Goal: Use online tool/utility: Utilize a website feature to perform a specific function

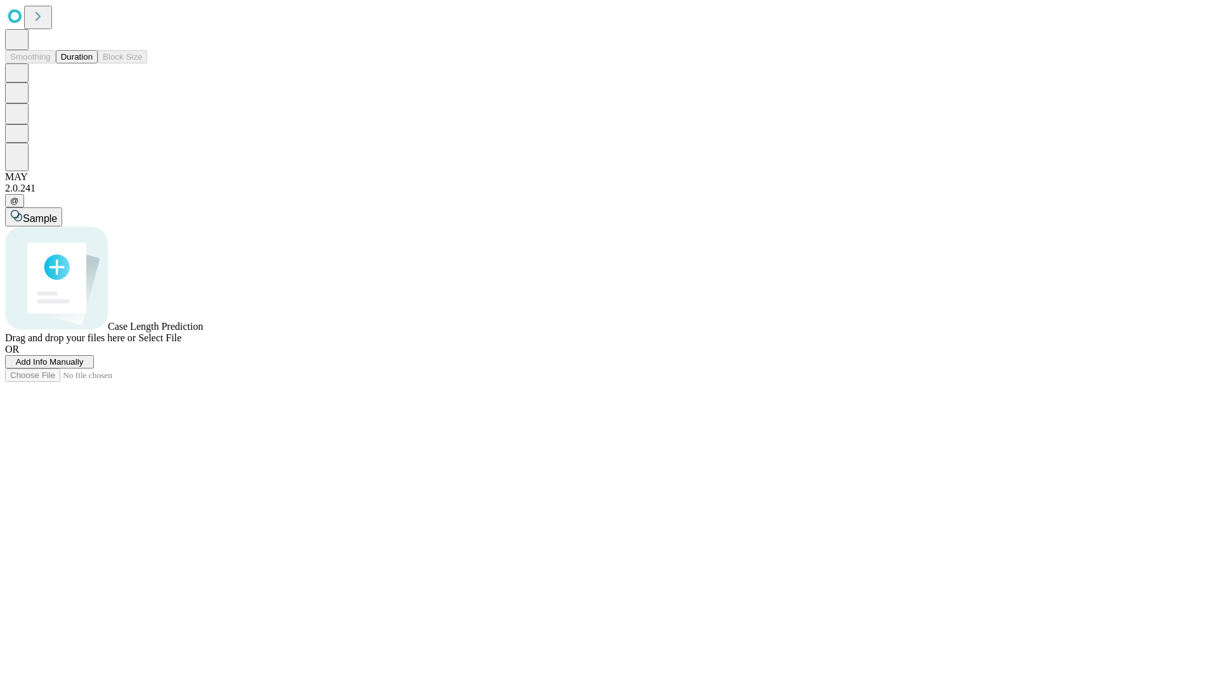
click at [93, 63] on button "Duration" at bounding box center [77, 56] width 42 height 13
click at [84, 367] on span "Add Info Manually" at bounding box center [50, 362] width 68 height 10
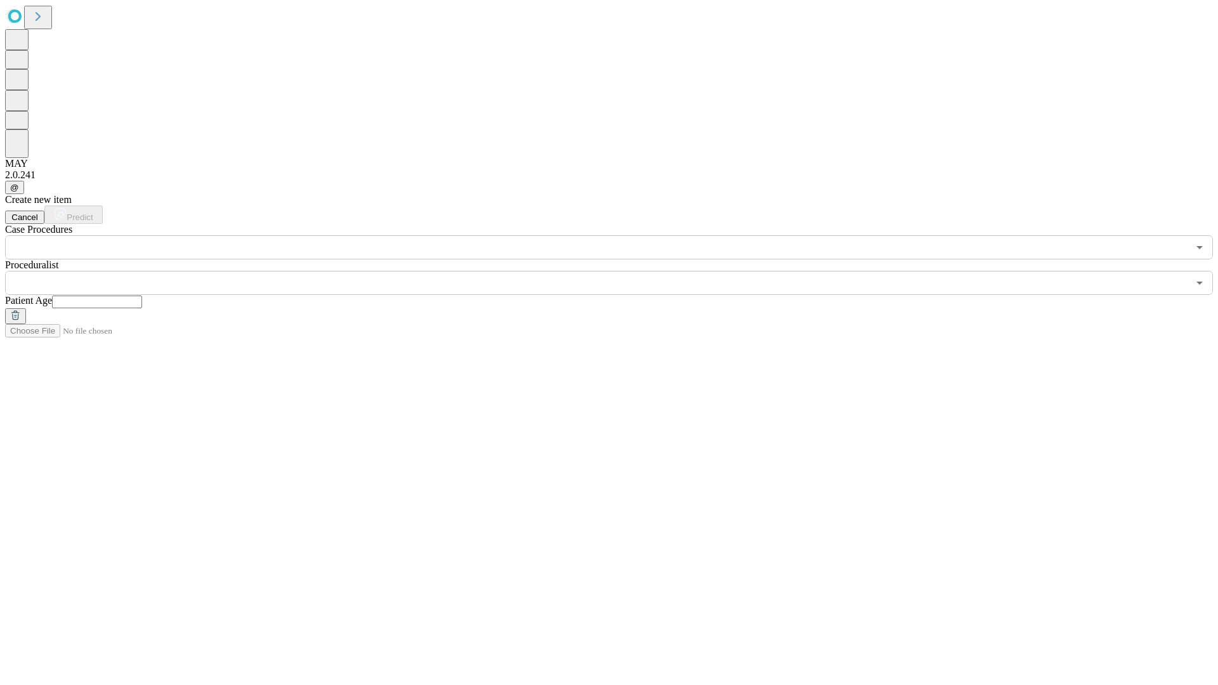
click at [142, 296] on input "text" at bounding box center [97, 302] width 90 height 13
type input "**"
click at [618, 271] on input "text" at bounding box center [596, 283] width 1183 height 24
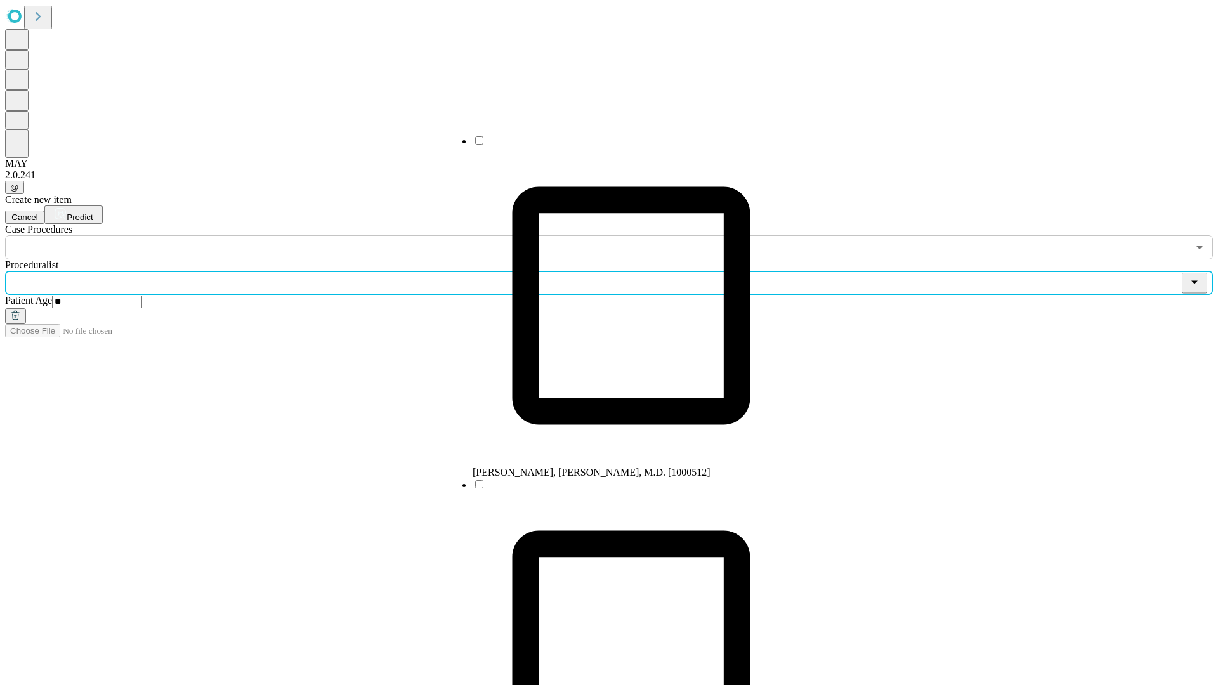
click at [619, 145] on li "[PERSON_NAME], [PERSON_NAME], M.D. [1000512]" at bounding box center [631, 307] width 317 height 344
click at [266, 235] on input "text" at bounding box center [596, 247] width 1183 height 24
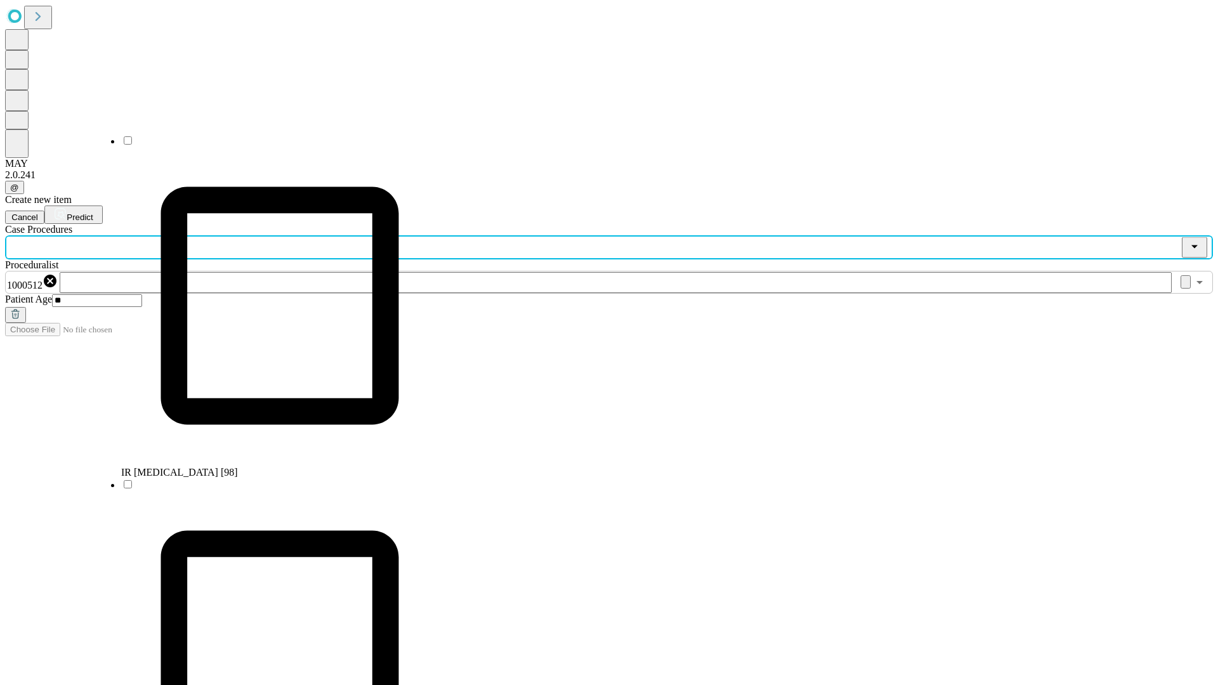
click at [267, 145] on li "IR [MEDICAL_DATA] [98]" at bounding box center [279, 307] width 317 height 344
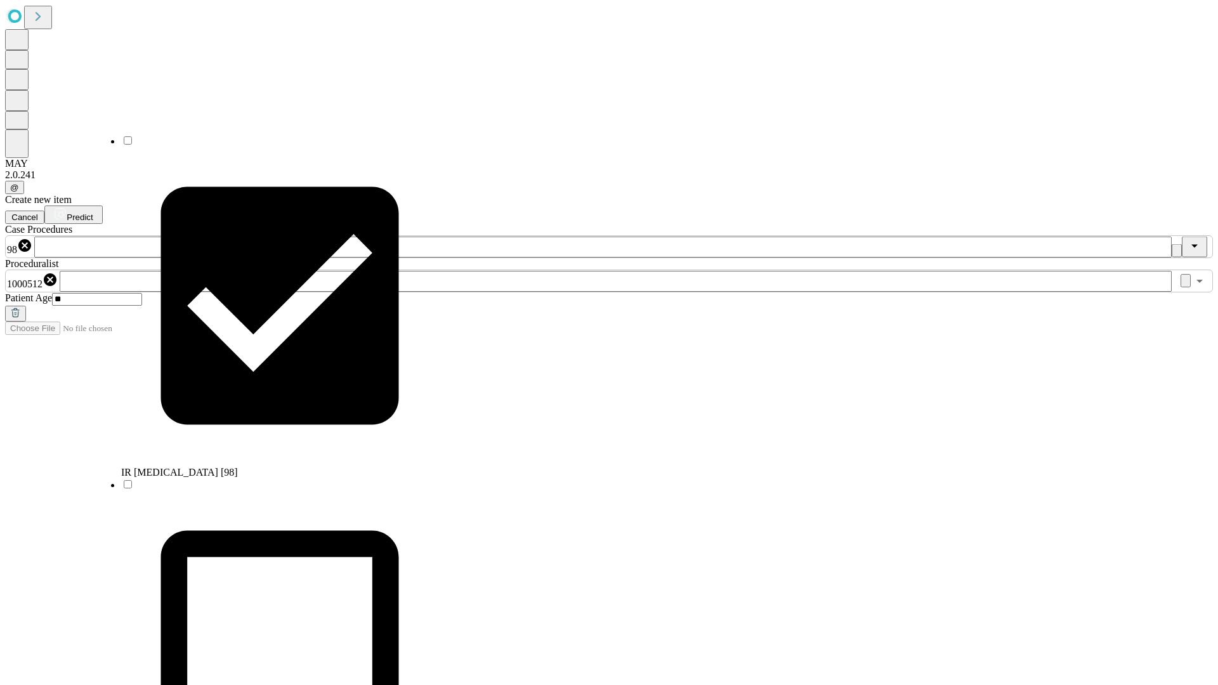
click at [93, 213] on span "Predict" at bounding box center [80, 218] width 26 height 10
